Goal: Communication & Community: Answer question/provide support

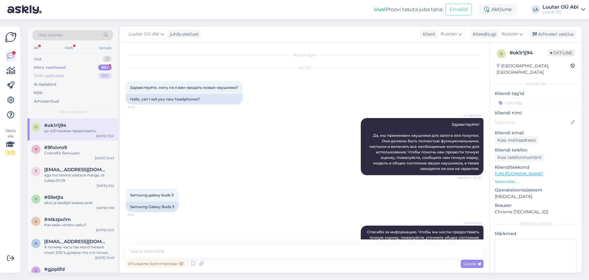
scroll to position [340, 0]
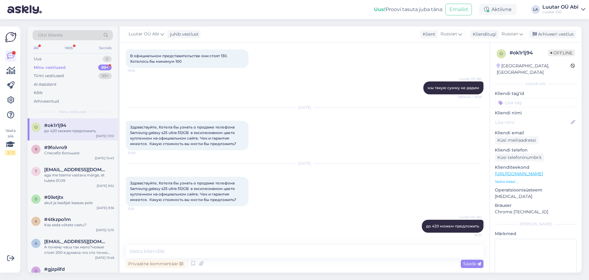
click at [79, 66] on div "Minu vestlused 99+" at bounding box center [73, 67] width 80 height 9
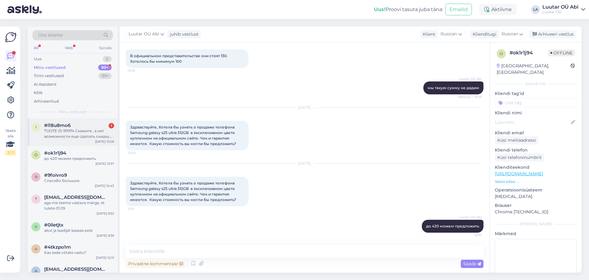
click at [96, 133] on div "TOOTE ID 911974 Скажите , а нет возможности еще сделать скидку.? Набор понравил…" at bounding box center [79, 133] width 70 height 11
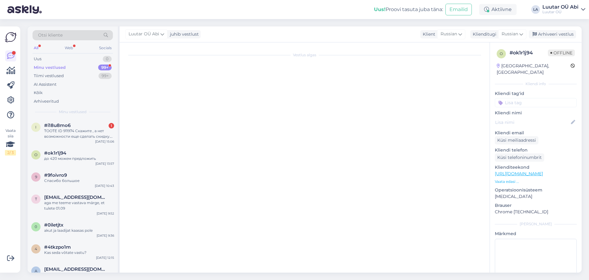
scroll to position [280, 0]
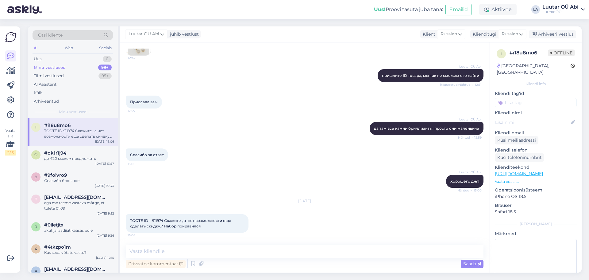
click at [233, 120] on div "Luutar [PERSON_NAME] да там все камни бриллианты, просто они маленькие Nähtud ✓…" at bounding box center [305, 128] width 358 height 26
drag, startPoint x: 154, startPoint y: 220, endPoint x: 165, endPoint y: 219, distance: 10.8
click at [165, 219] on span "TOOTE ID 911974 Скажите , а нет возможности еще сделать скидку.? Набор понравил…" at bounding box center [181, 223] width 102 height 10
copy span "911974"
click at [209, 257] on textarea at bounding box center [305, 251] width 358 height 13
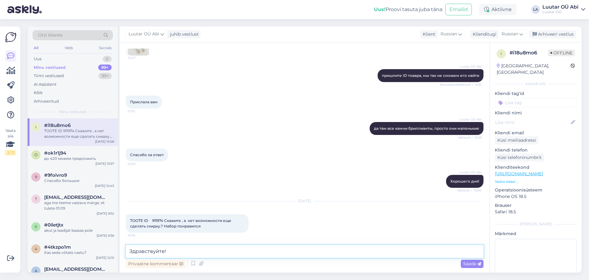
type textarea "Здравствуйте!"
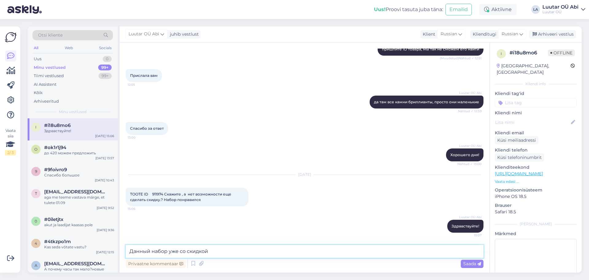
type textarea "Данный набор уже со скидкой"
